Goal: Navigation & Orientation: Find specific page/section

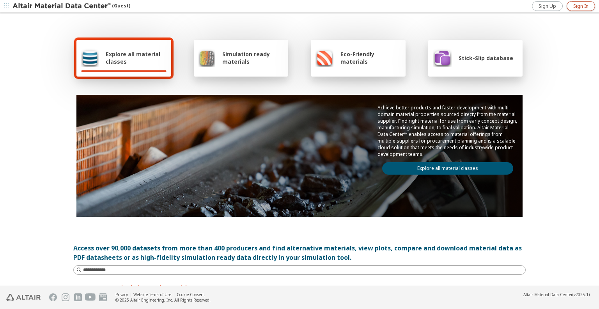
click at [581, 4] on span "Sign In" at bounding box center [581, 6] width 15 height 6
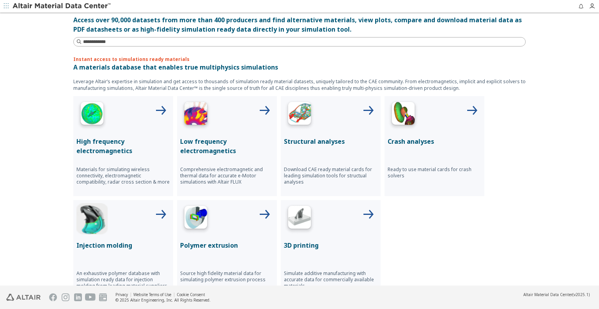
scroll to position [234, 0]
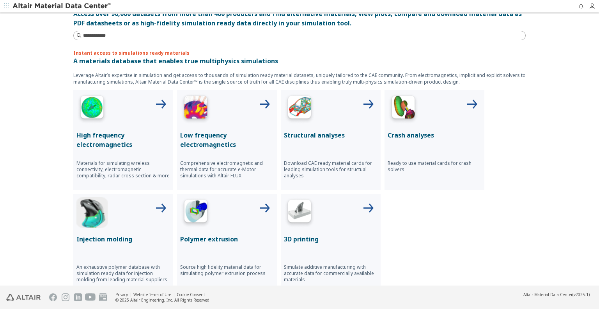
click at [312, 107] on div at bounding box center [331, 108] width 94 height 31
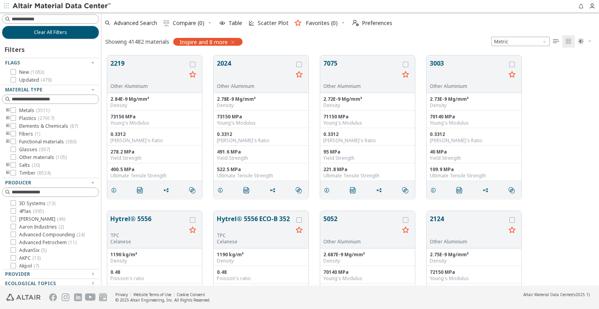
scroll to position [230, 492]
click at [47, 96] on input at bounding box center [55, 99] width 87 height 8
